Goal: Task Accomplishment & Management: Manage account settings

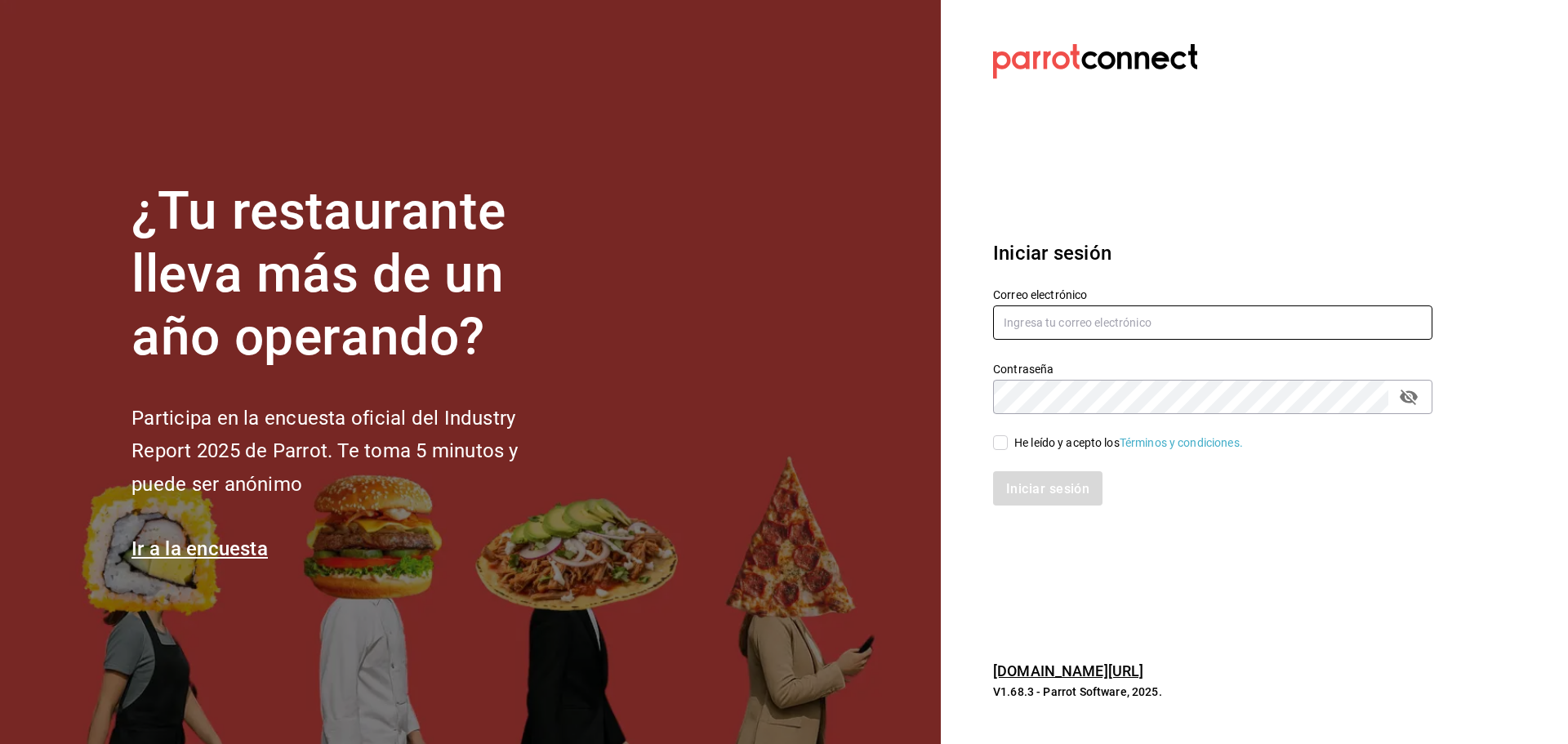
type input "[EMAIL_ADDRESS][DOMAIN_NAME]"
click at [998, 440] on input "He leído y acepto los Términos y condiciones." at bounding box center [1000, 443] width 15 height 15
checkbox input "true"
click at [1028, 497] on button "Iniciar sesión" at bounding box center [1048, 488] width 111 height 34
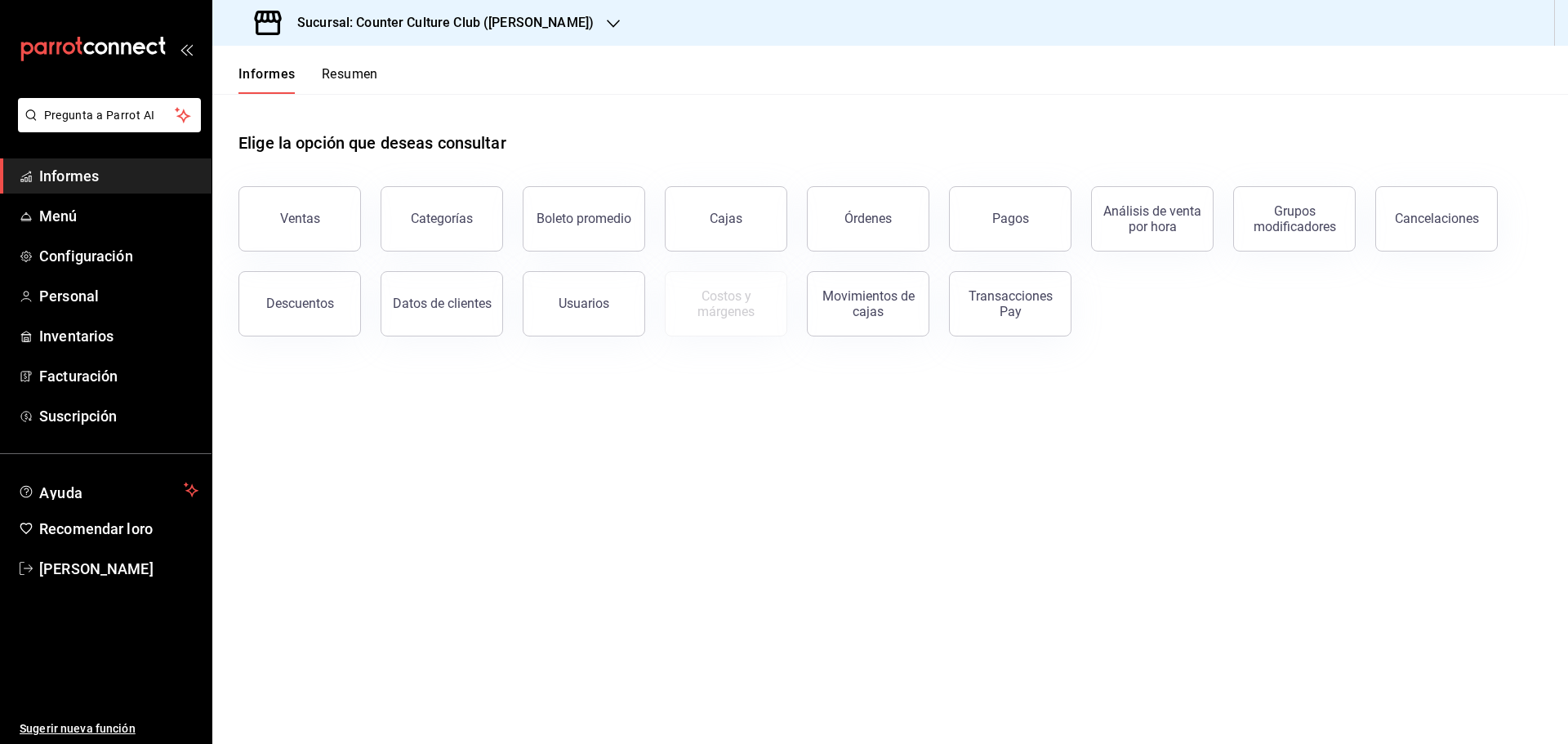
click at [498, 25] on font "Sucursal: Counter Culture Club ([PERSON_NAME])" at bounding box center [445, 23] width 296 height 15
click at [346, 109] on font "Club de Contracultura ([GEOGRAPHIC_DATA])" at bounding box center [343, 107] width 236 height 13
click at [47, 416] on font "Suscripción" at bounding box center [78, 416] width 78 height 17
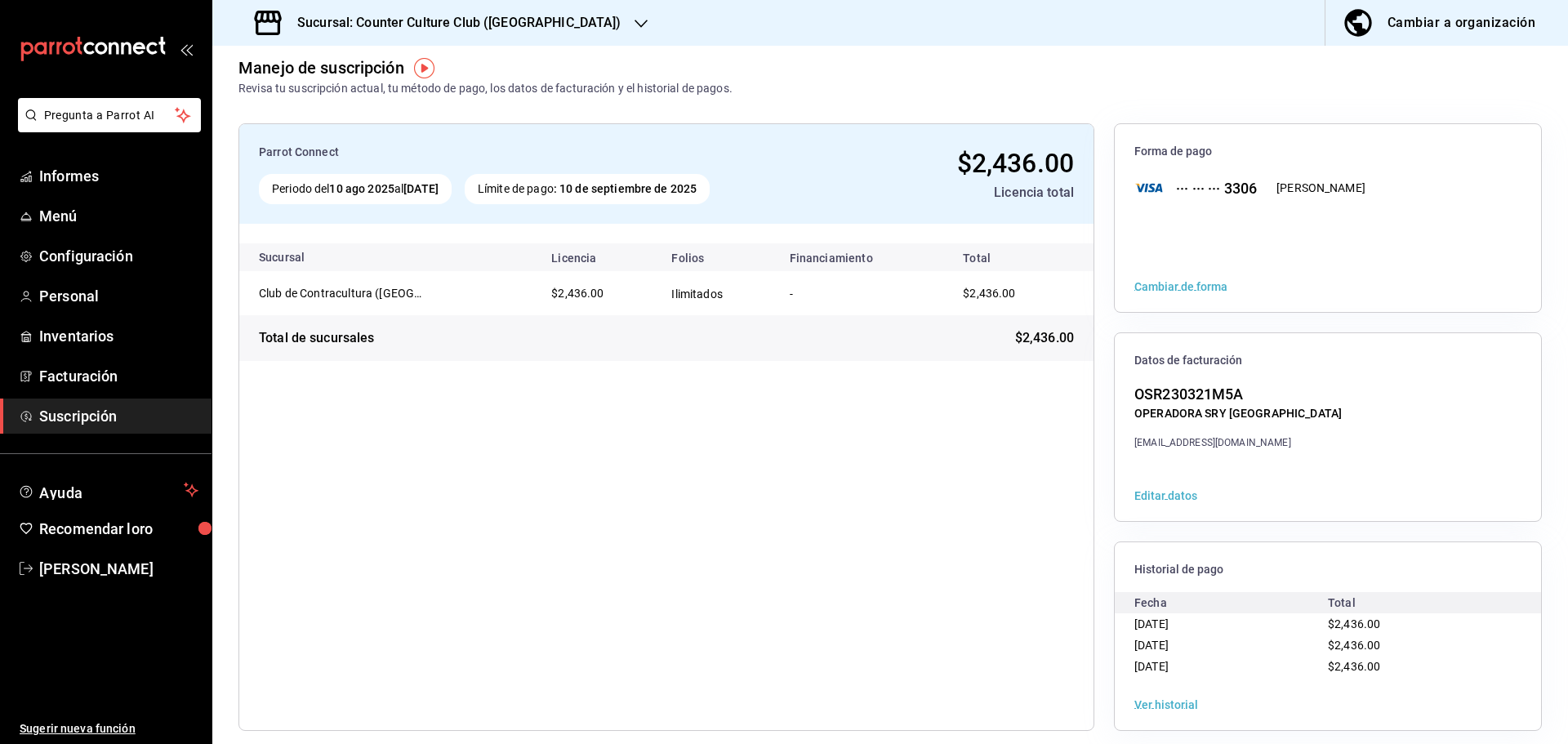
scroll to position [29, 0]
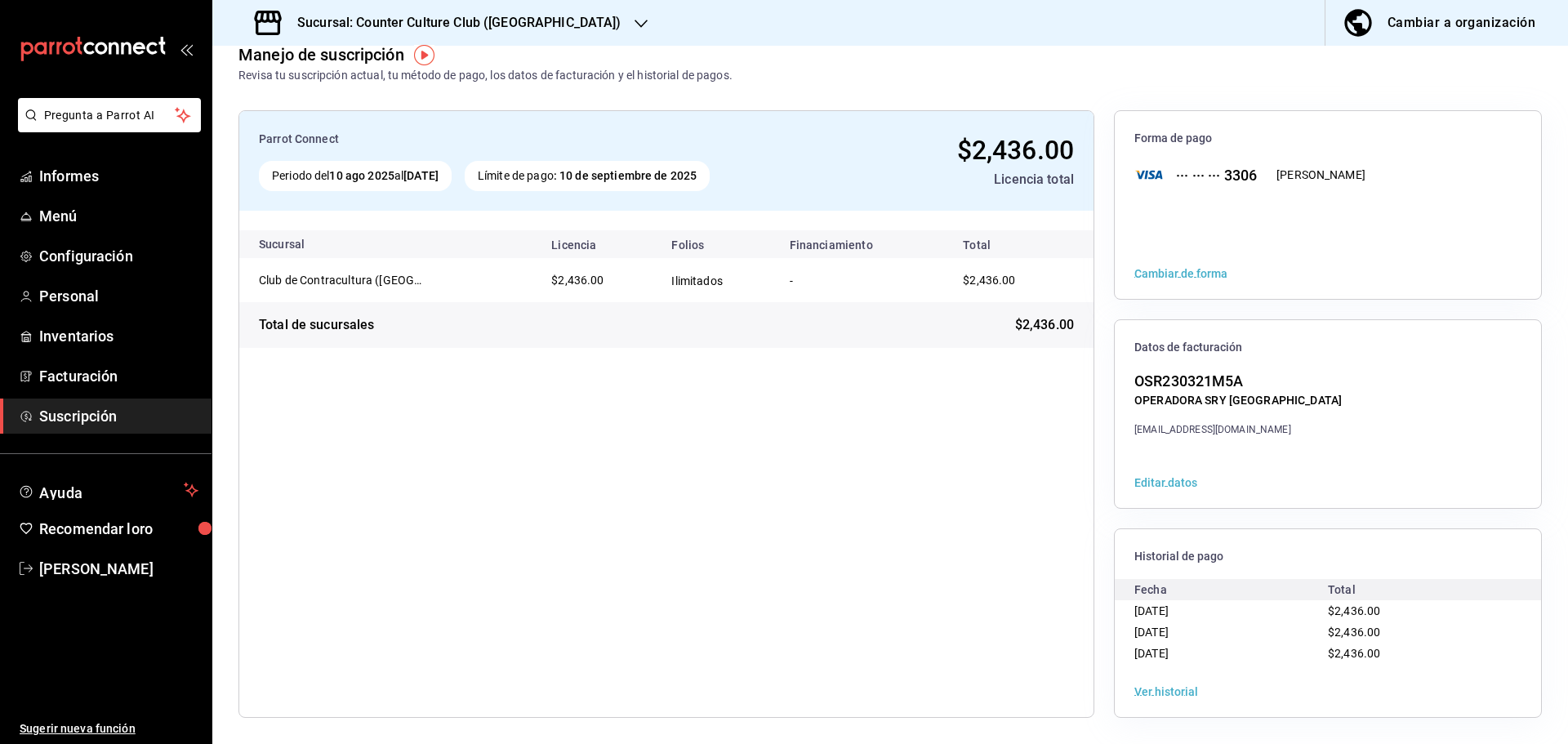
click at [1159, 694] on font "Ver historial" at bounding box center [1166, 692] width 63 height 13
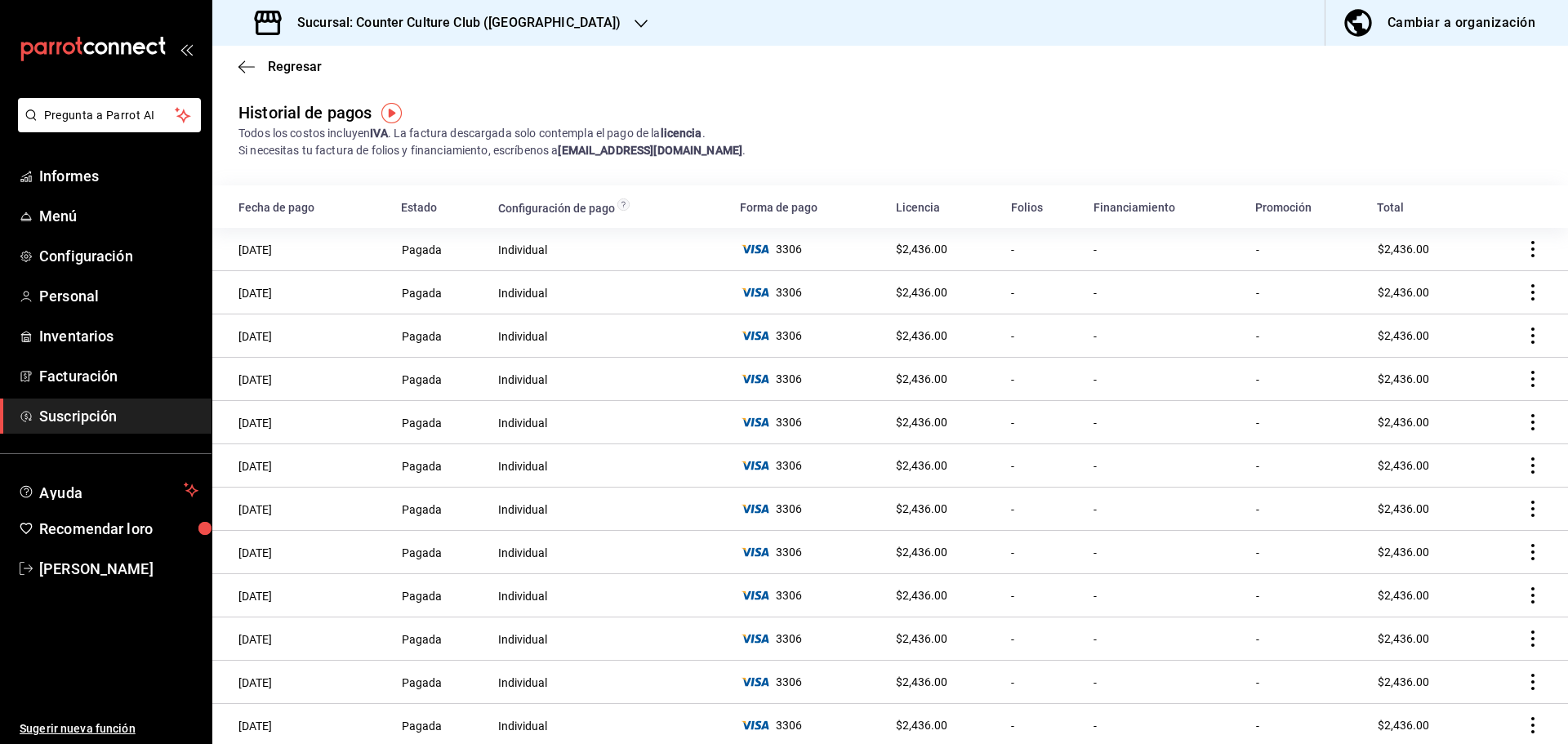
click at [1524, 253] on icon "comportamiento" at bounding box center [1532, 249] width 16 height 16
click at [1431, 272] on font "Descarga PDF" at bounding box center [1452, 272] width 75 height 13
